Goal: Information Seeking & Learning: Compare options

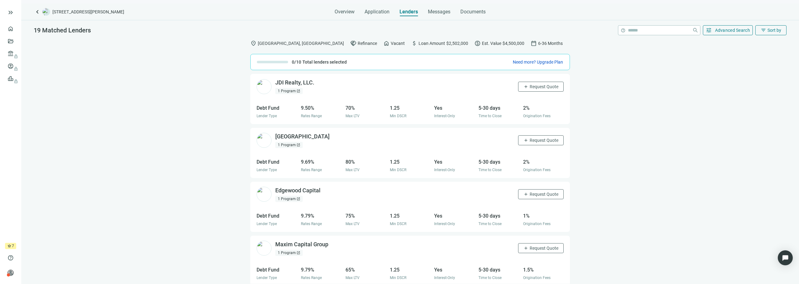
scroll to position [621, 0]
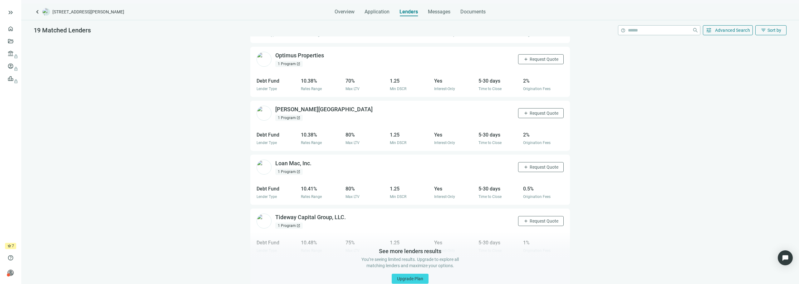
click at [626, 185] on div "location_on [GEOGRAPHIC_DATA], [GEOGRAPHIC_DATA] handshake Refinance home Vacan…" at bounding box center [410, 161] width 778 height 248
click at [436, 9] on span "Messages" at bounding box center [439, 12] width 22 height 6
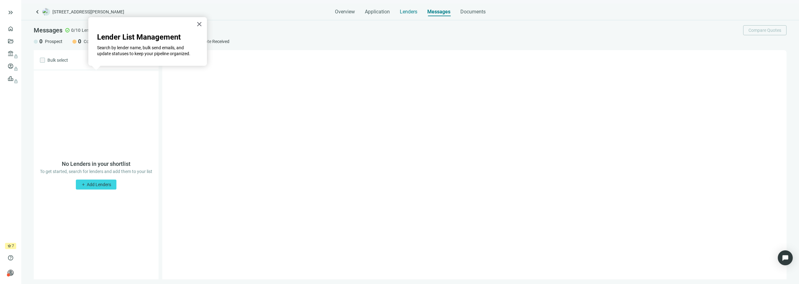
click at [405, 15] on div "Lenders" at bounding box center [408, 10] width 17 height 12
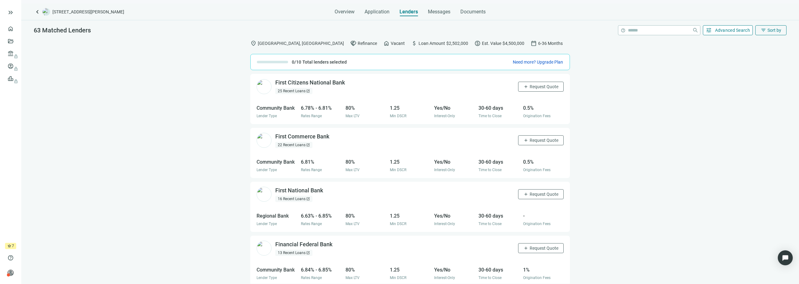
click at [723, 32] on span "Advanced Search" at bounding box center [732, 30] width 35 height 5
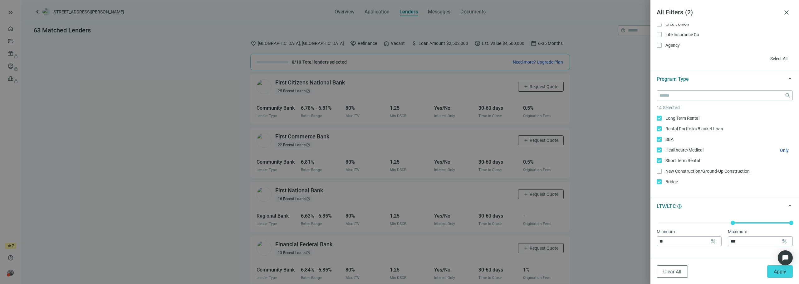
scroll to position [86, 0]
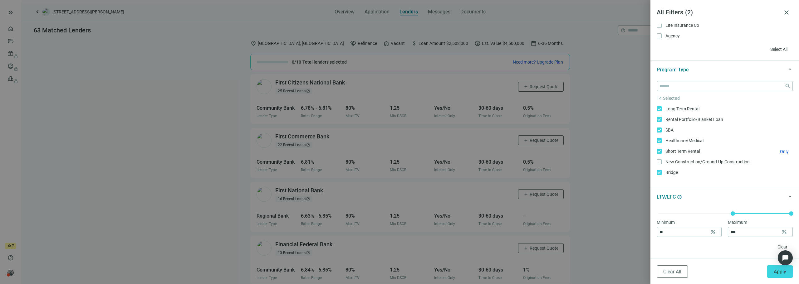
click at [659, 154] on label "Short Term Rental Only" at bounding box center [725, 151] width 136 height 7
click at [660, 132] on label "SBA Only" at bounding box center [725, 130] width 136 height 7
click at [659, 159] on div "Long Term Rental Only Rental Portfolio/Blanket Loan Only SBA Only Healthcare/Me…" at bounding box center [725, 111] width 136 height 177
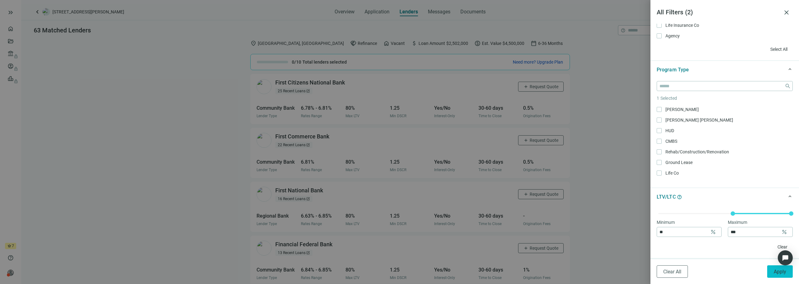
click at [777, 276] on button "Apply" at bounding box center [780, 272] width 26 height 12
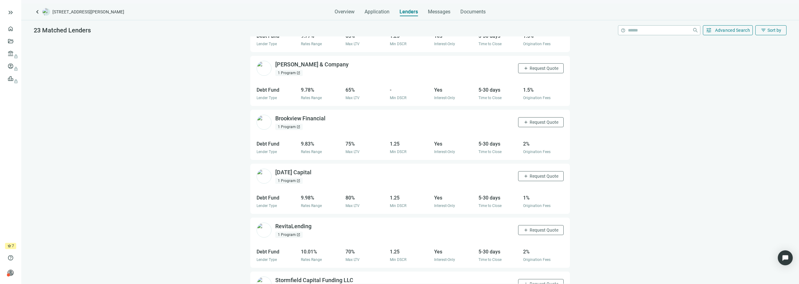
scroll to position [489, 0]
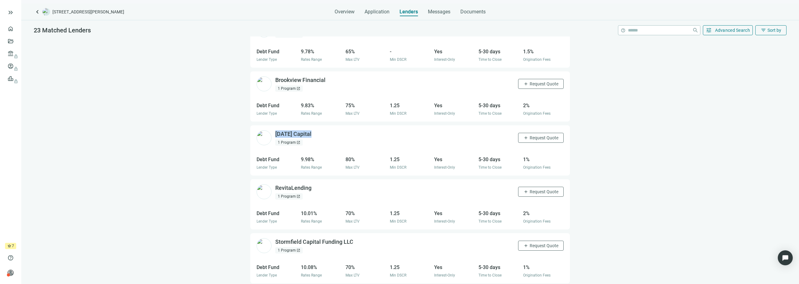
drag, startPoint x: 321, startPoint y: 131, endPoint x: 274, endPoint y: 134, distance: 46.9
click at [274, 134] on div "Sunday Capital open_in_new 1 Program open_in_new add Request Quote" at bounding box center [410, 138] width 320 height 25
copy div "Sunday Capital"
click at [626, 206] on div "location_on Chattanooga, TN handshake Refinance home Vacant attach_money Loan A…" at bounding box center [410, 161] width 778 height 248
click at [632, 193] on div "location_on Chattanooga, TN handshake Refinance home Vacant attach_money Loan A…" at bounding box center [410, 161] width 778 height 248
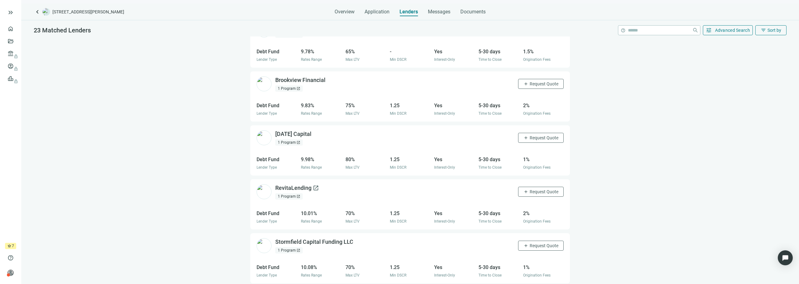
click at [314, 189] on span "open_in_new" at bounding box center [316, 188] width 6 height 6
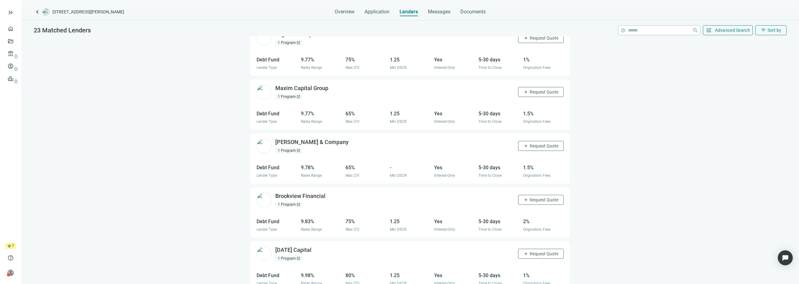
scroll to position [357, 0]
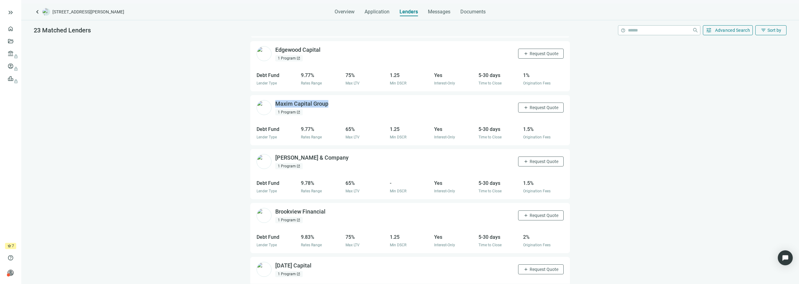
drag, startPoint x: 331, startPoint y: 104, endPoint x: 274, endPoint y: 104, distance: 57.1
click at [274, 104] on div "Maxim Capital Group open_in_new 1 Program open_in_new add Request Quote" at bounding box center [410, 107] width 320 height 25
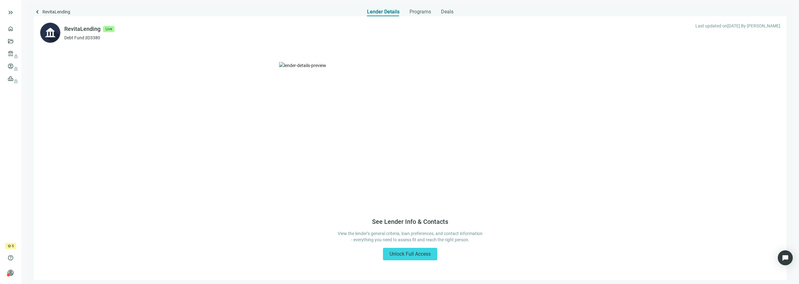
click at [73, 26] on div "RevitaLending" at bounding box center [82, 29] width 36 height 9
click at [74, 26] on div "RevitaLending" at bounding box center [82, 29] width 36 height 9
copy div "RevitaLending"
